Goal: Task Accomplishment & Management: Manage account settings

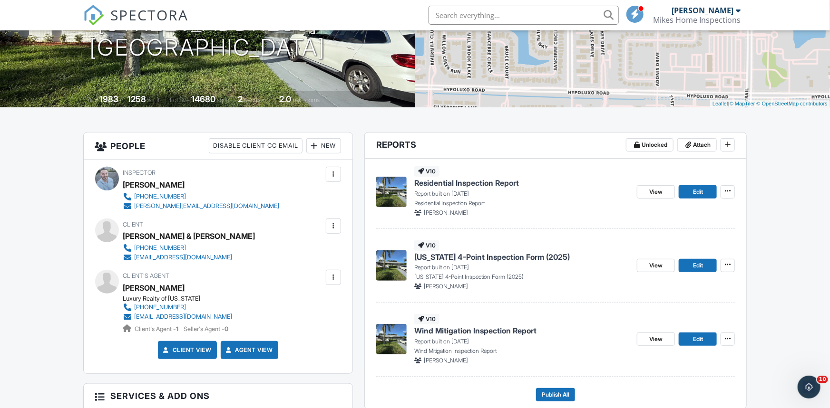
scroll to position [180, 0]
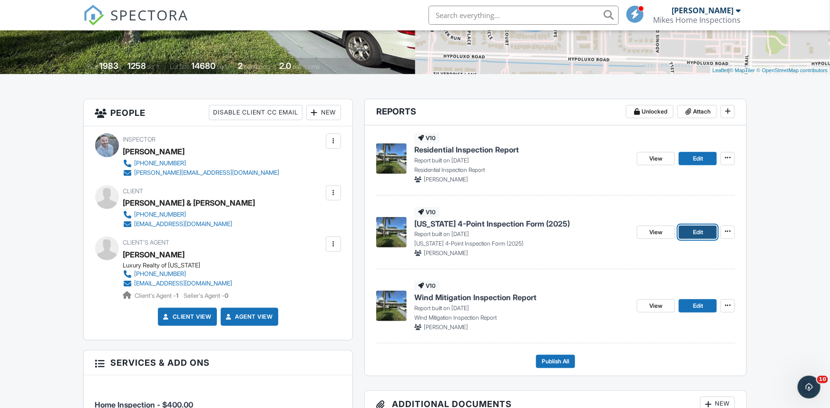
click at [689, 236] on link "Edit" at bounding box center [698, 232] width 38 height 13
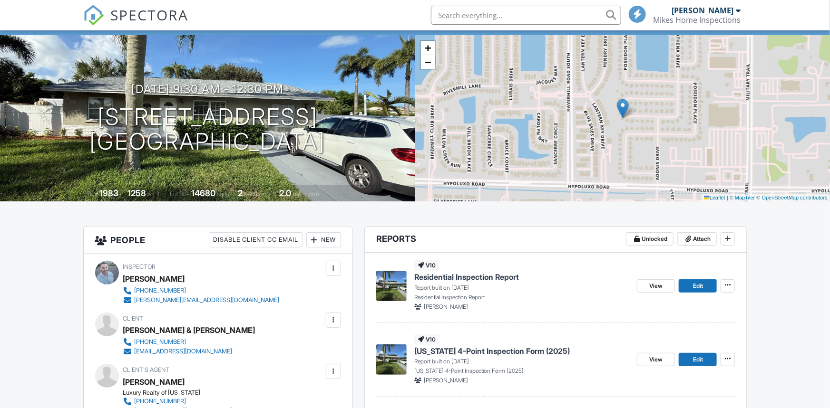
scroll to position [121, 0]
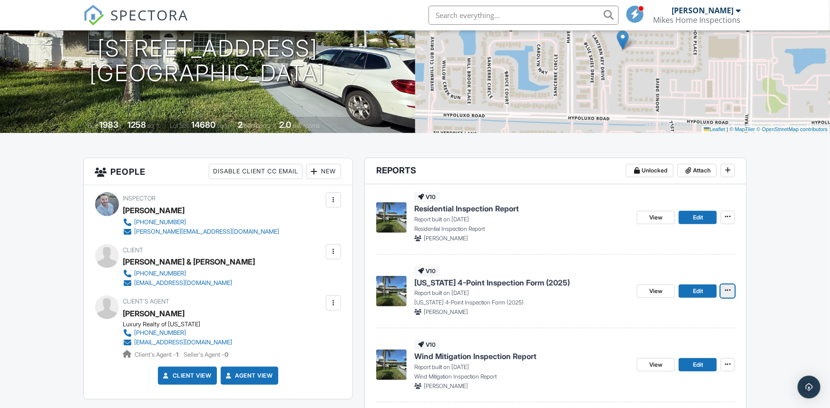
click at [729, 292] on icon at bounding box center [728, 290] width 6 height 7
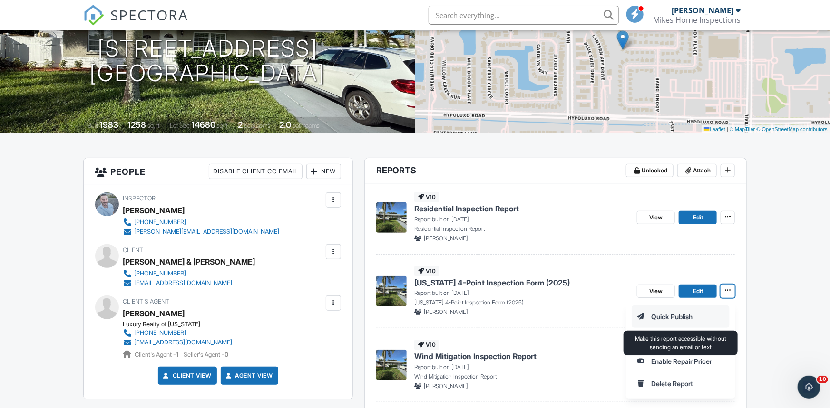
scroll to position [0, 0]
click at [664, 313] on input "Quick Publish" at bounding box center [680, 316] width 97 height 21
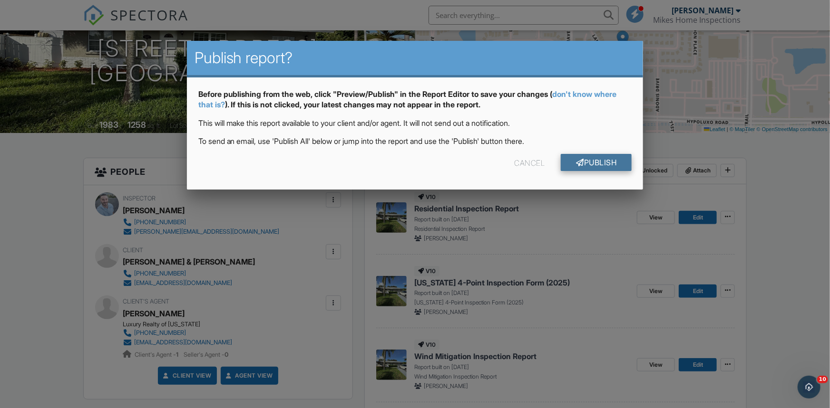
click at [592, 164] on link "Publish" at bounding box center [596, 162] width 71 height 17
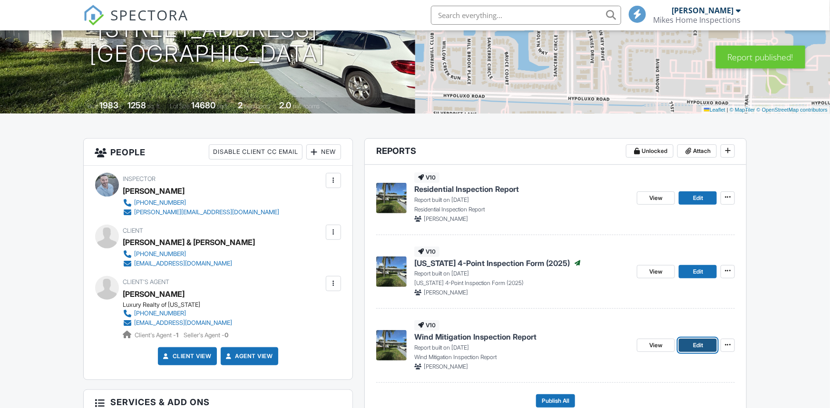
click at [700, 341] on span "Edit" at bounding box center [698, 346] width 10 height 10
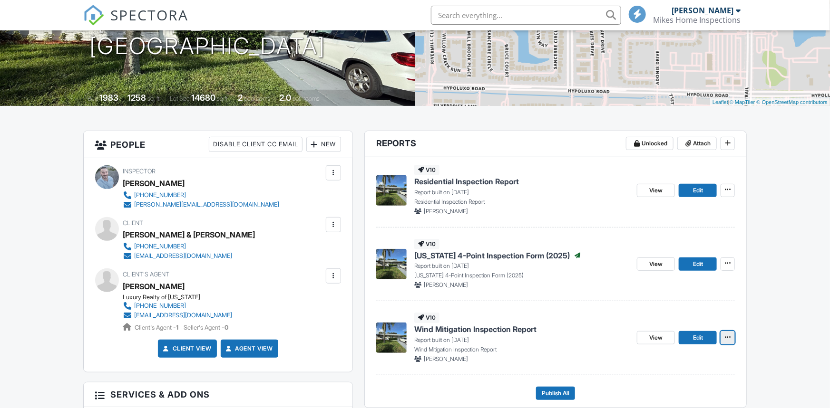
scroll to position [155, 0]
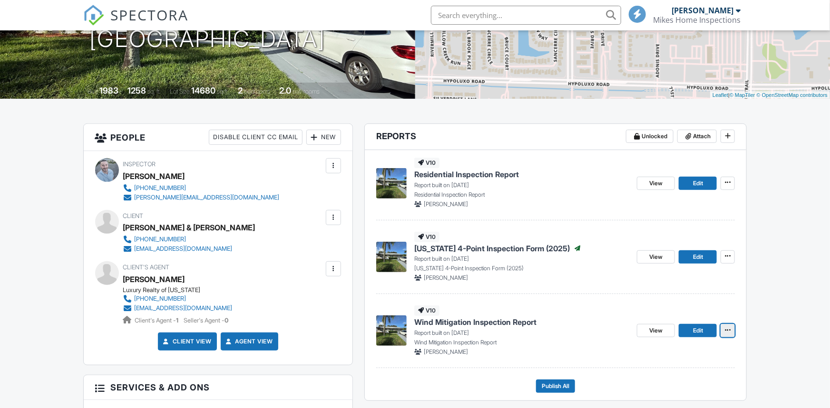
click at [729, 331] on icon at bounding box center [728, 330] width 6 height 7
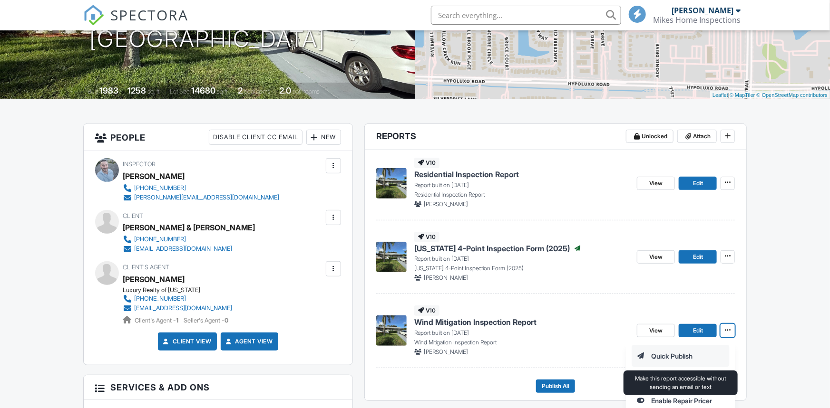
click at [685, 355] on input "Quick Publish" at bounding box center [680, 356] width 97 height 21
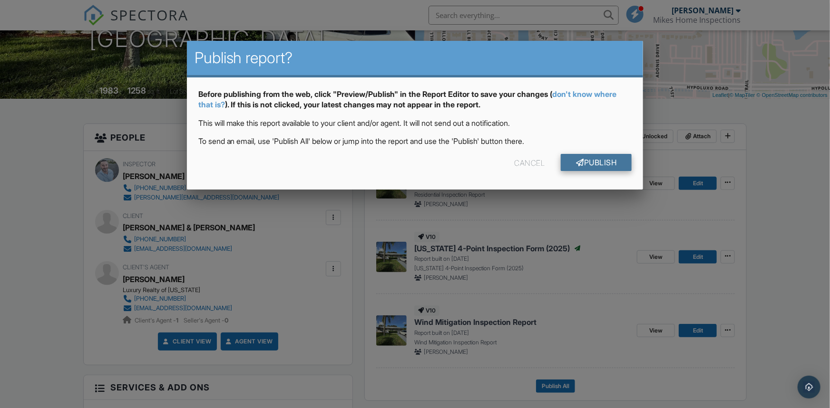
click at [586, 168] on link "Publish" at bounding box center [596, 162] width 71 height 17
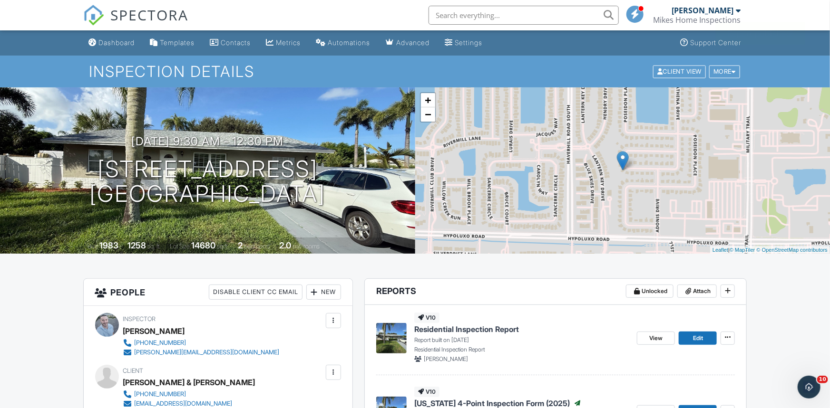
scroll to position [295, 0]
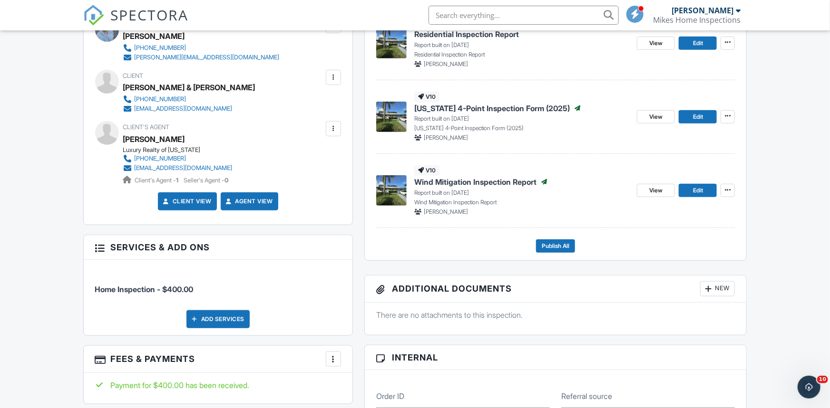
click at [710, 286] on div at bounding box center [708, 289] width 10 height 10
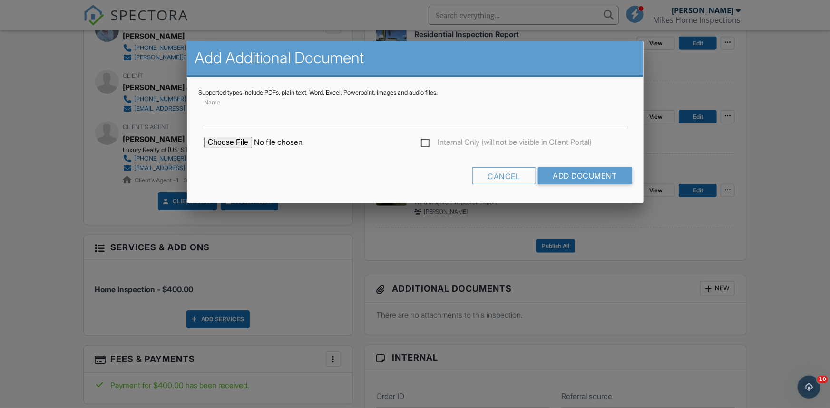
click at [240, 143] on input "file" at bounding box center [285, 142] width 162 height 11
type input "C:\fakepath\Permit Report - 6902 ATHENA DR LAKE WORTH FL 33463.pdf"
click at [570, 182] on input "Add Document" at bounding box center [584, 175] width 94 height 17
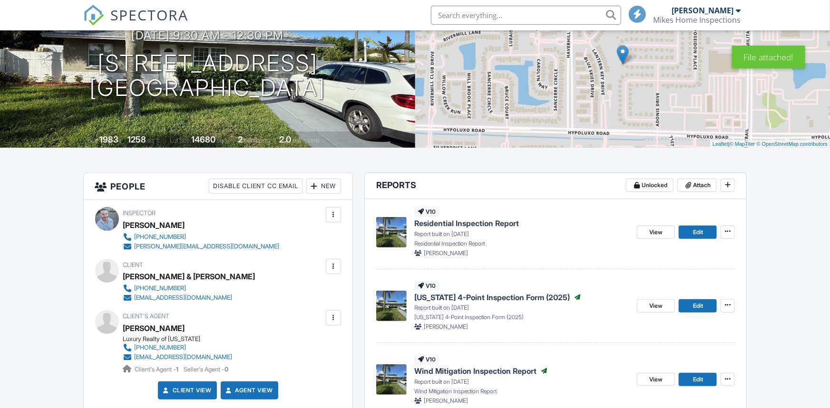
scroll to position [160, 0]
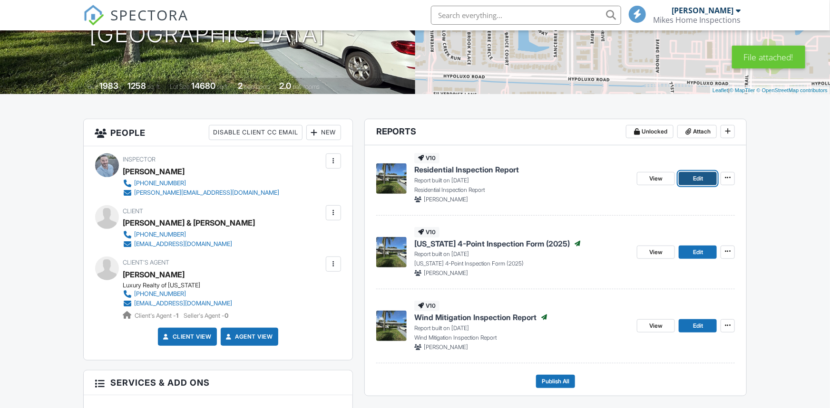
click at [695, 177] on span "Edit" at bounding box center [698, 179] width 10 height 10
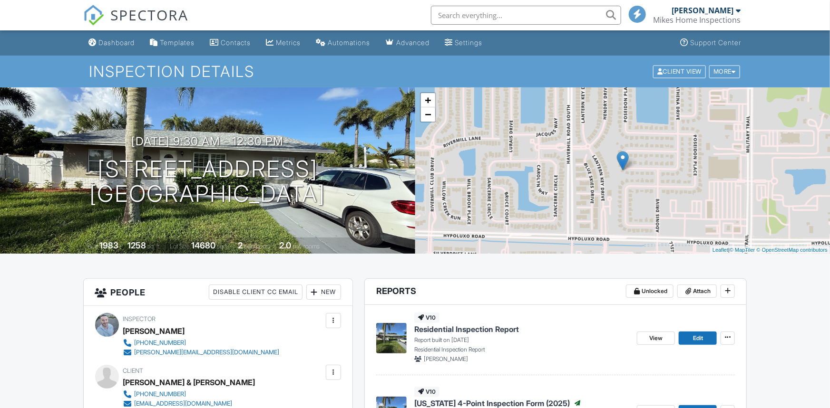
scroll to position [198, 0]
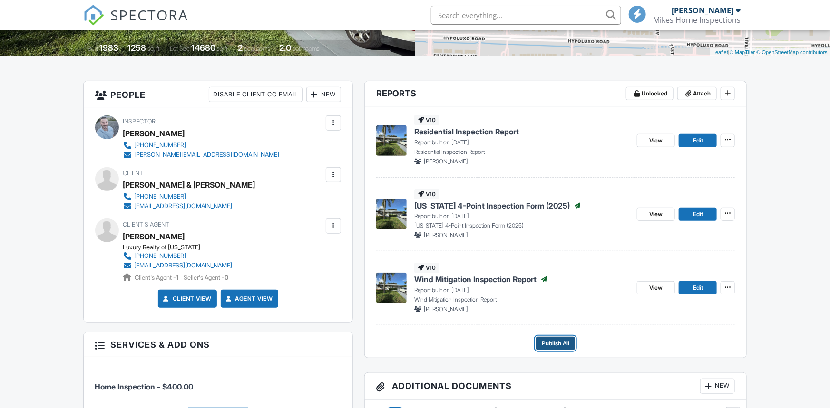
click at [554, 344] on span "Publish All" at bounding box center [556, 344] width 28 height 10
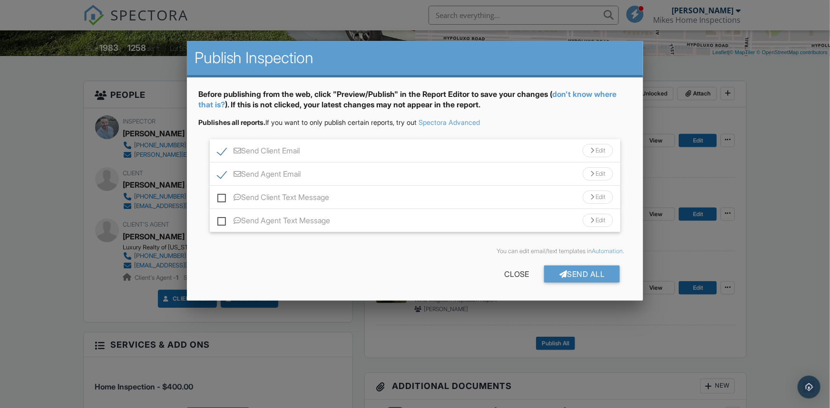
click at [219, 199] on label "Send Client Text Message" at bounding box center [273, 199] width 112 height 12
click at [219, 196] on input "Send Client Text Message" at bounding box center [220, 193] width 6 height 6
checkbox input "true"
click at [219, 220] on label "Send Agent Text Message" at bounding box center [273, 222] width 113 height 12
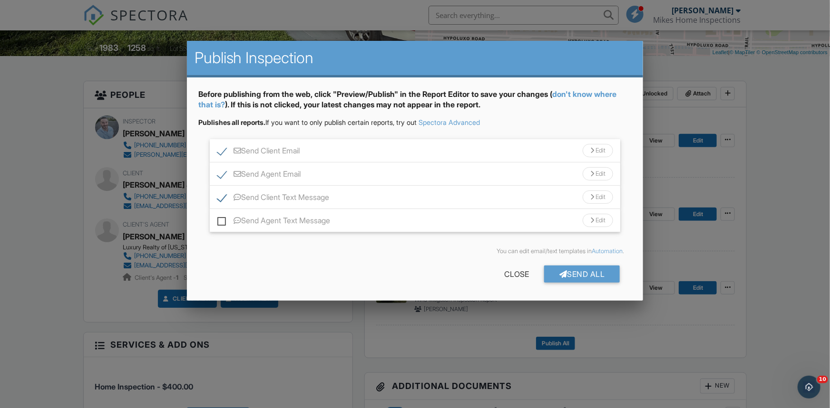
click at [219, 219] on input "Send Agent Text Message" at bounding box center [220, 216] width 6 height 6
checkbox input "true"
click at [563, 272] on div at bounding box center [563, 275] width 8 height 8
